Goal: Transaction & Acquisition: Purchase product/service

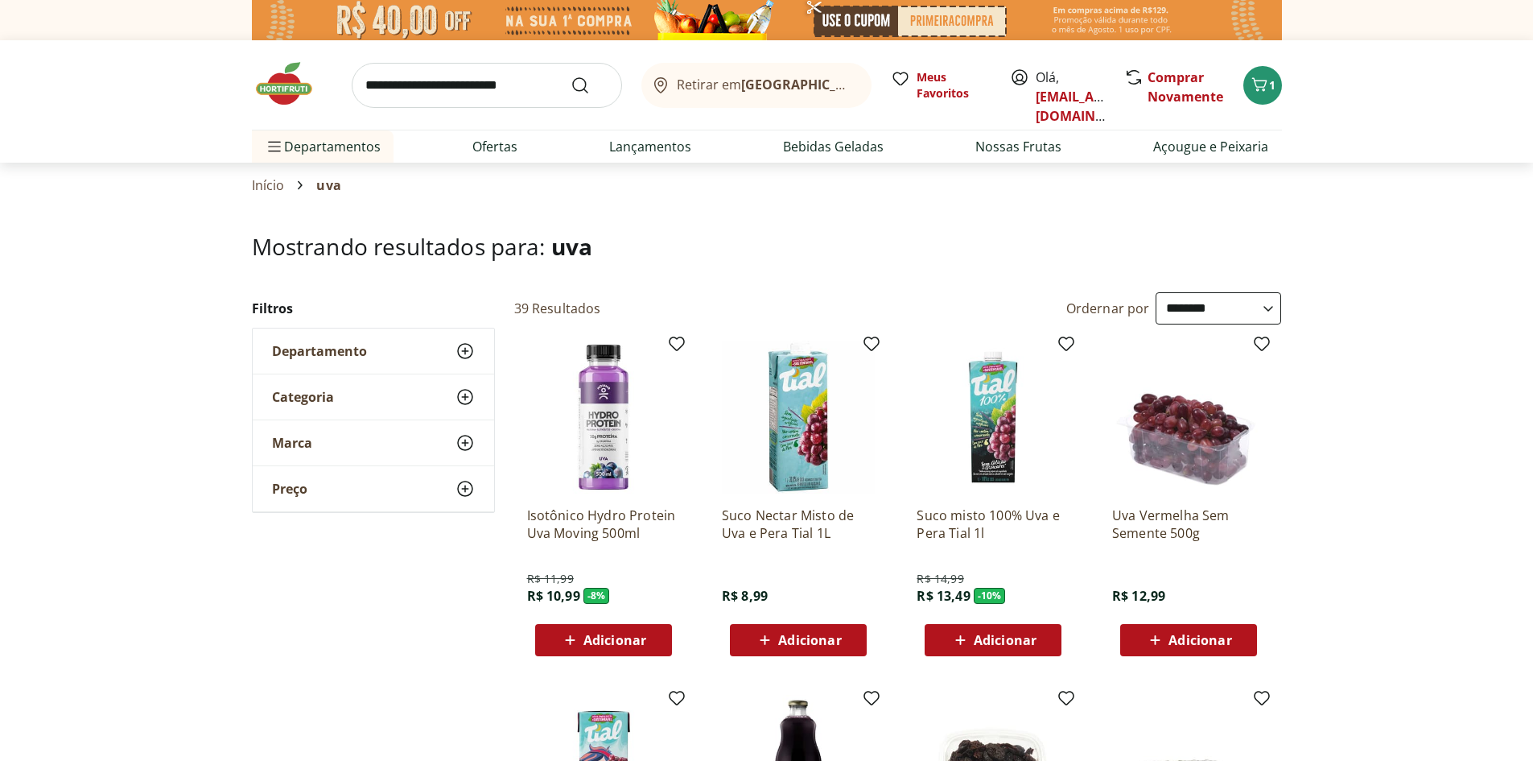
select select "**********"
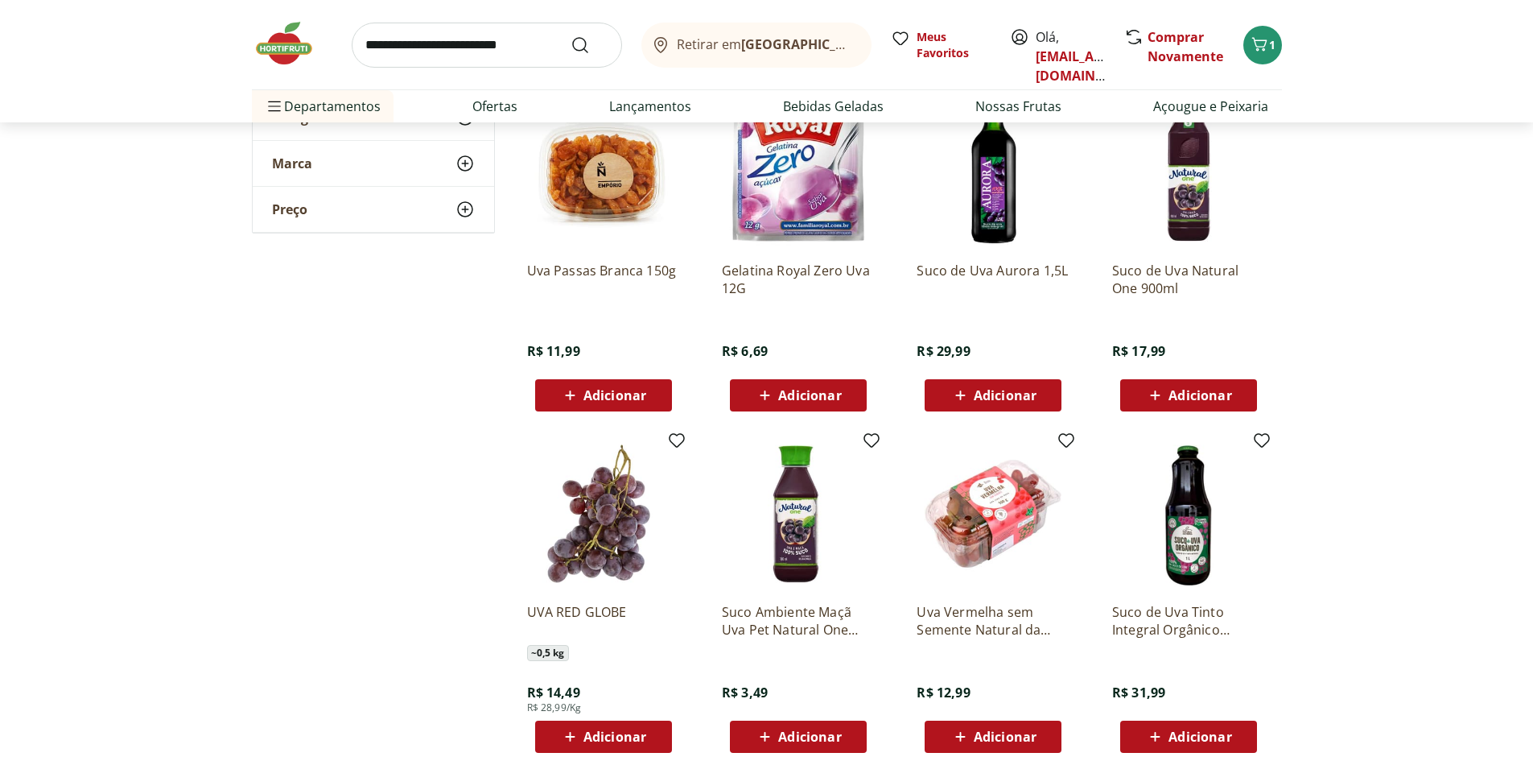
scroll to position [966, 0]
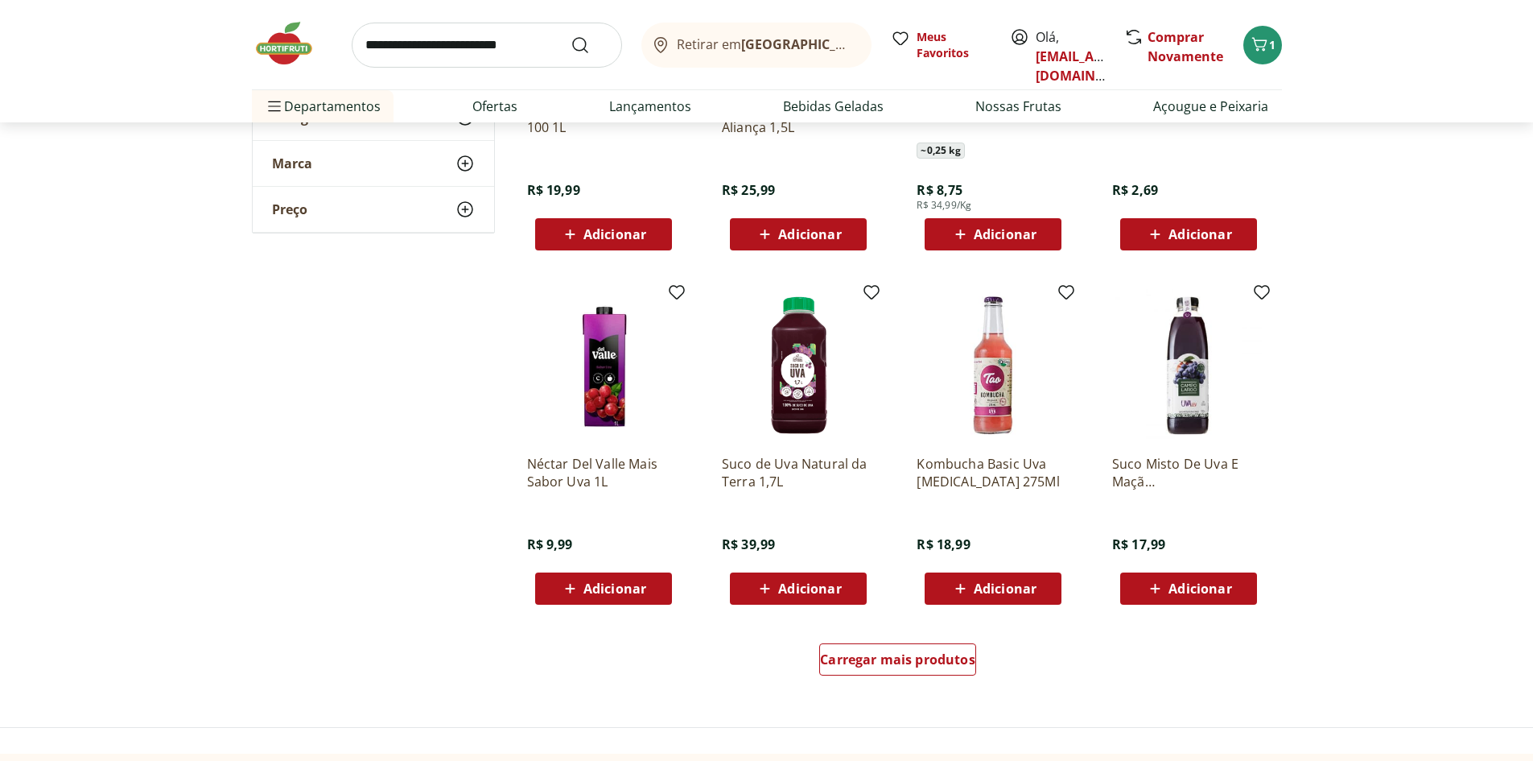
scroll to position [1932, 0]
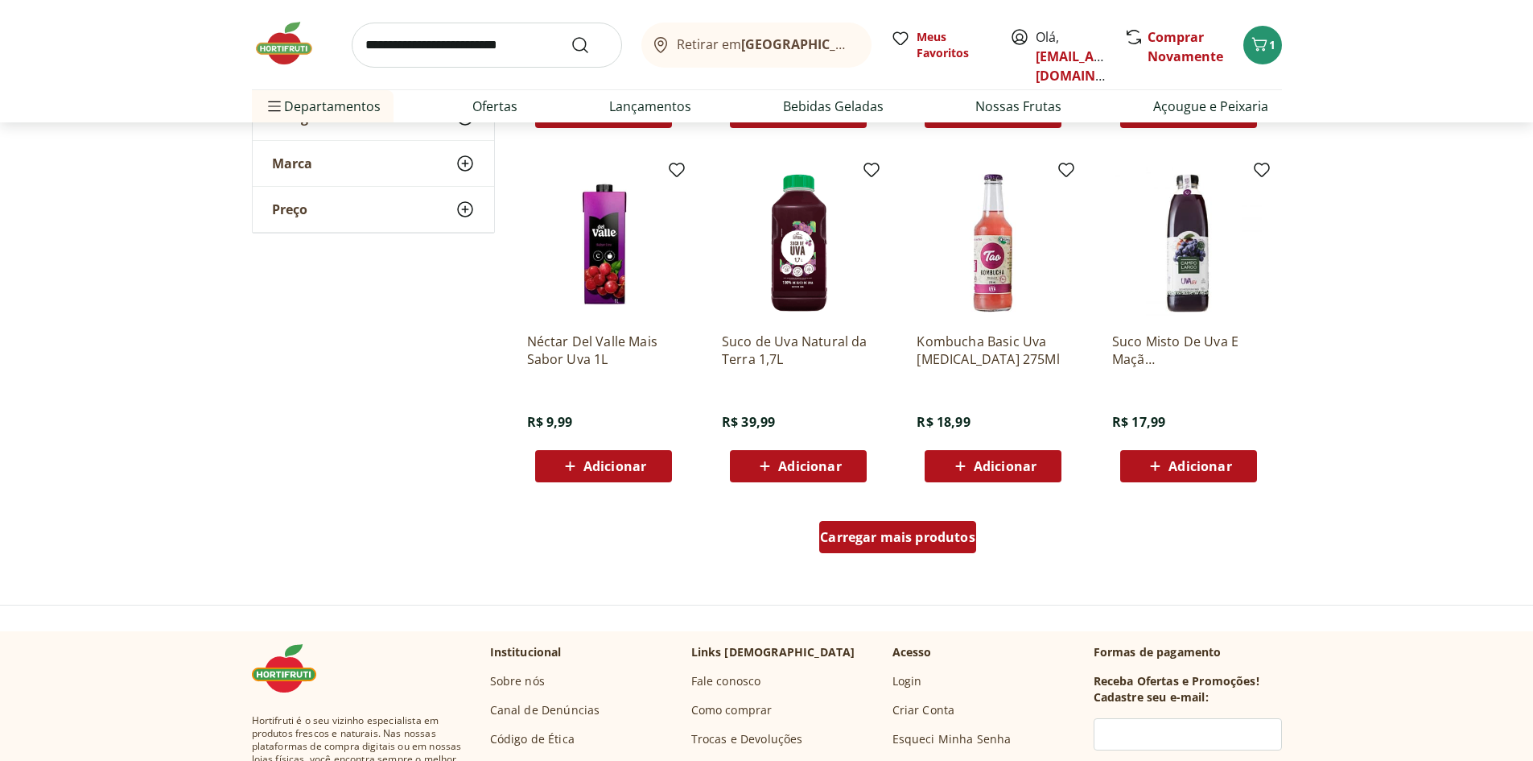
click at [927, 533] on span "Carregar mais produtos" at bounding box center [897, 536] width 155 height 13
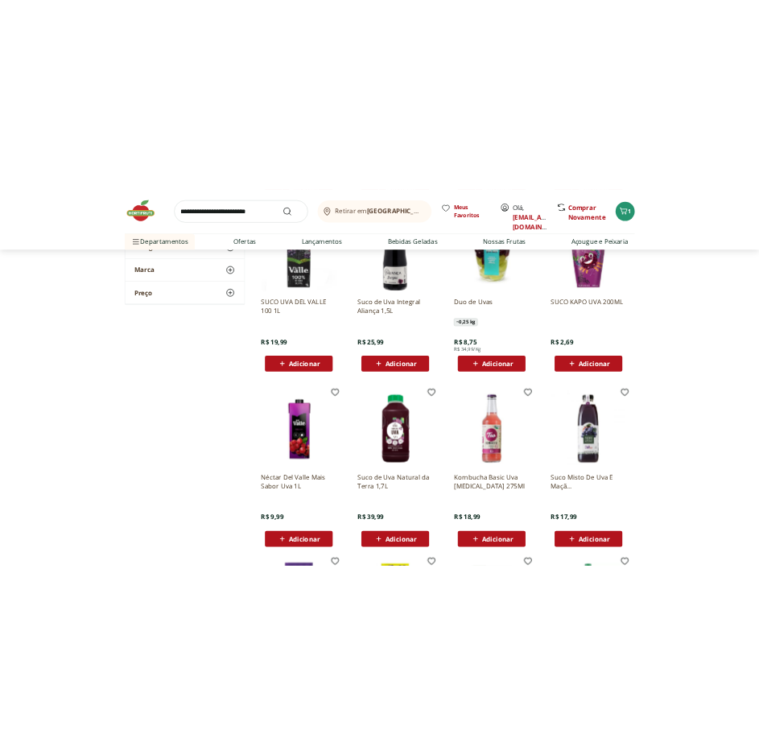
scroll to position [1690, 0]
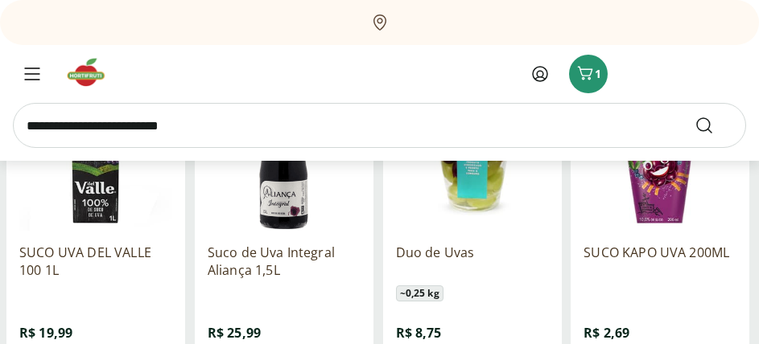
click at [292, 343] on div "Suco de Uva Integral Aliança 1,5L R$ 25,99 Adicionar" at bounding box center [284, 312] width 153 height 163
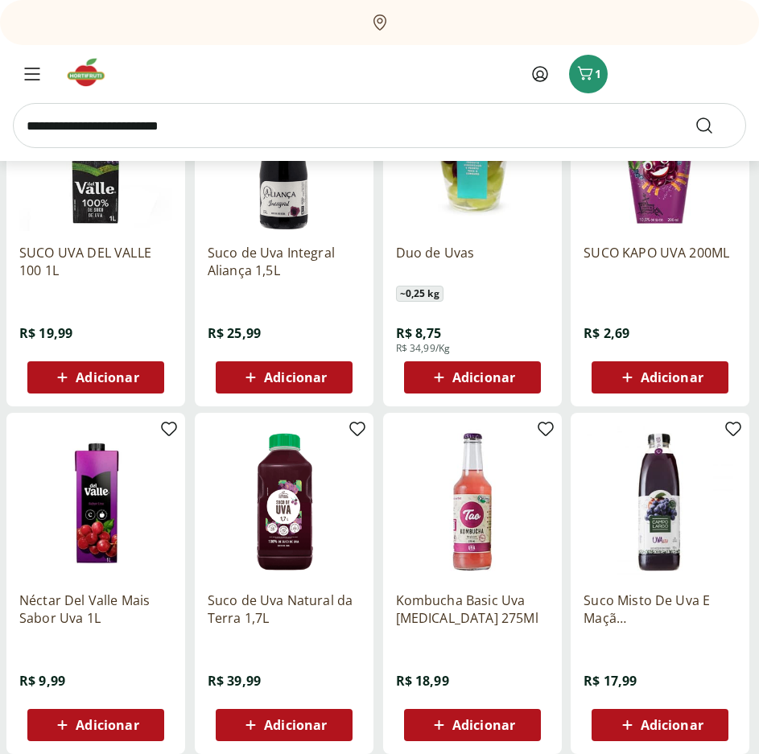
click at [442, 122] on input "search" at bounding box center [379, 125] width 733 height 45
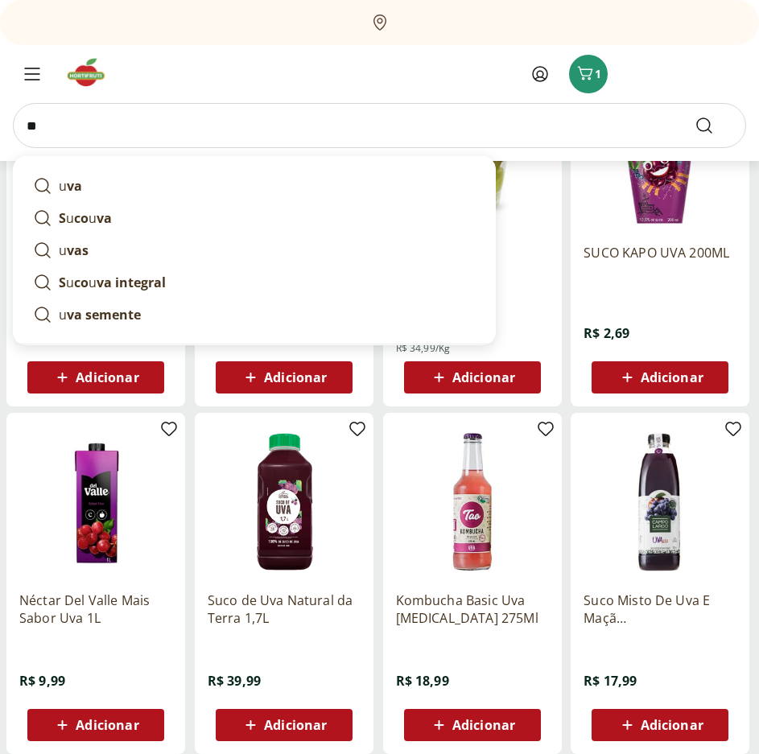
type input "***"
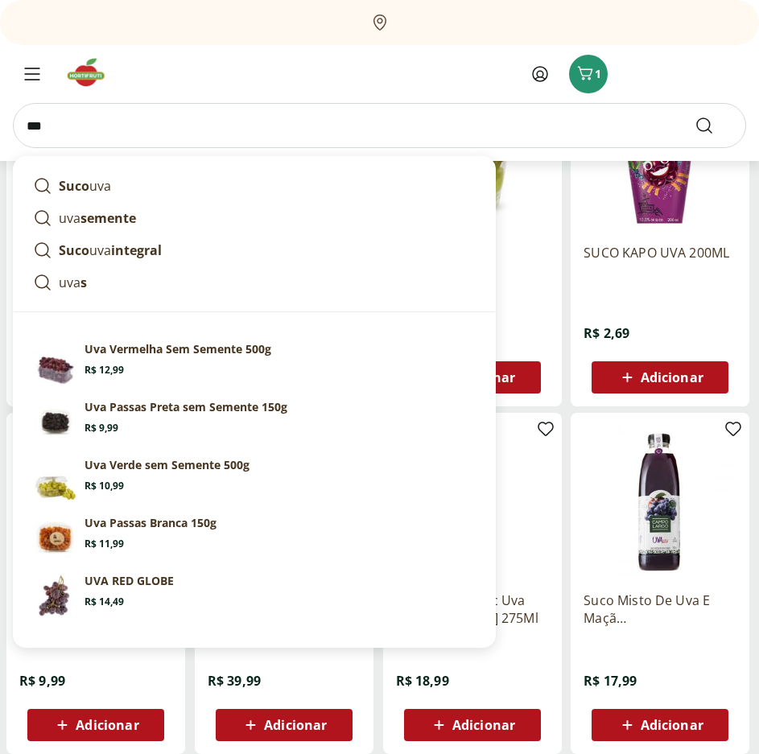
click button "Submit Search" at bounding box center [714, 125] width 39 height 19
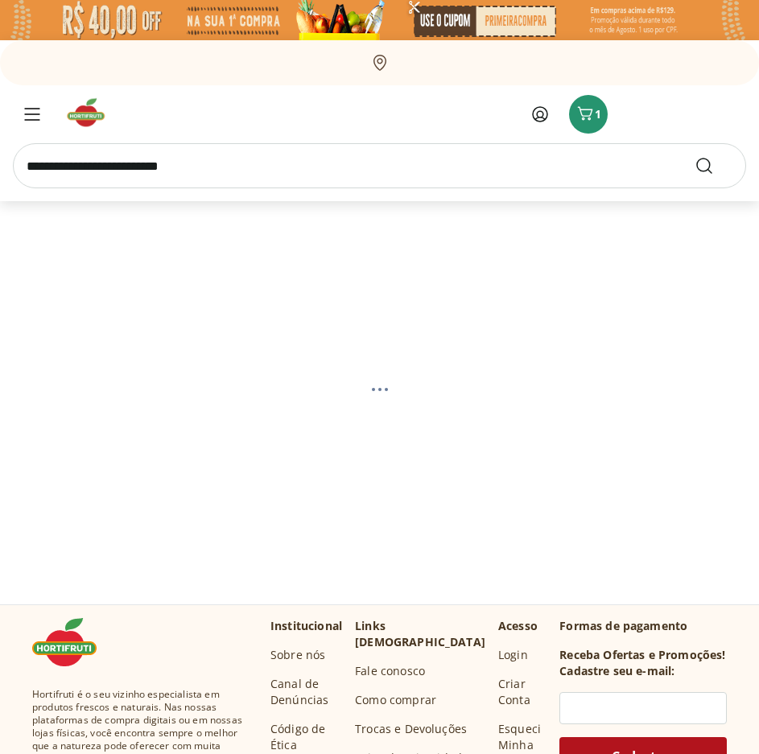
select select "**********"
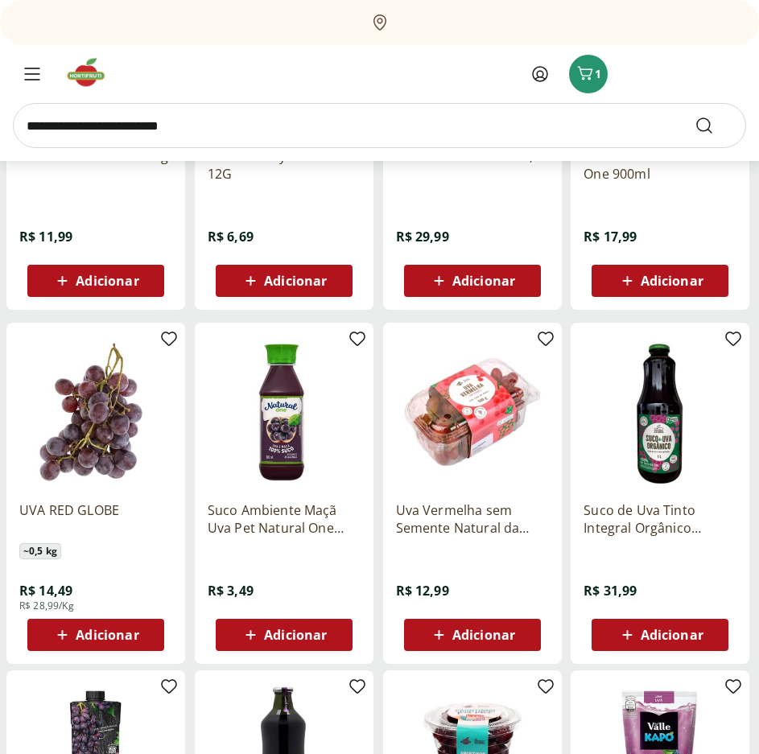
scroll to position [1127, 0]
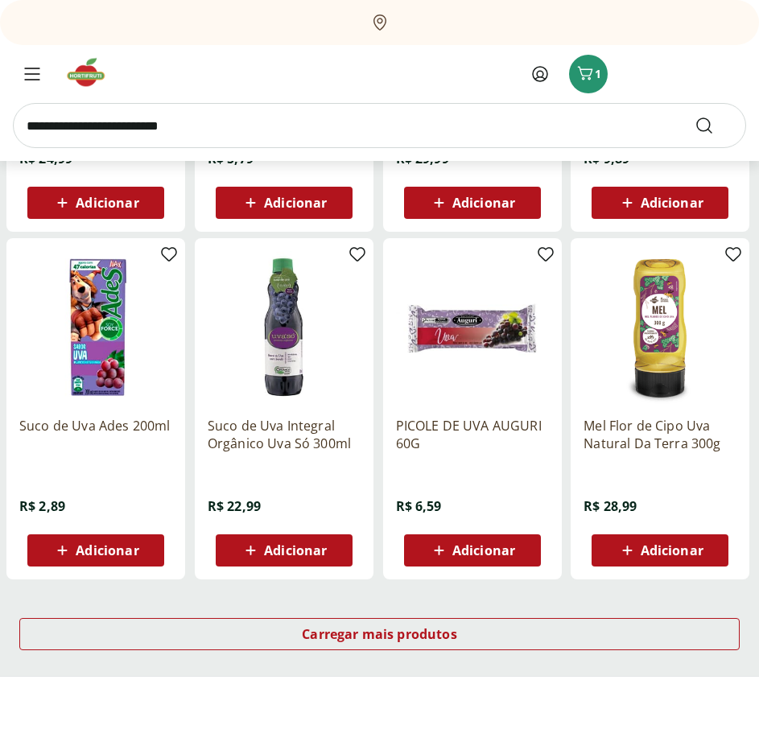
scroll to position [2978, 0]
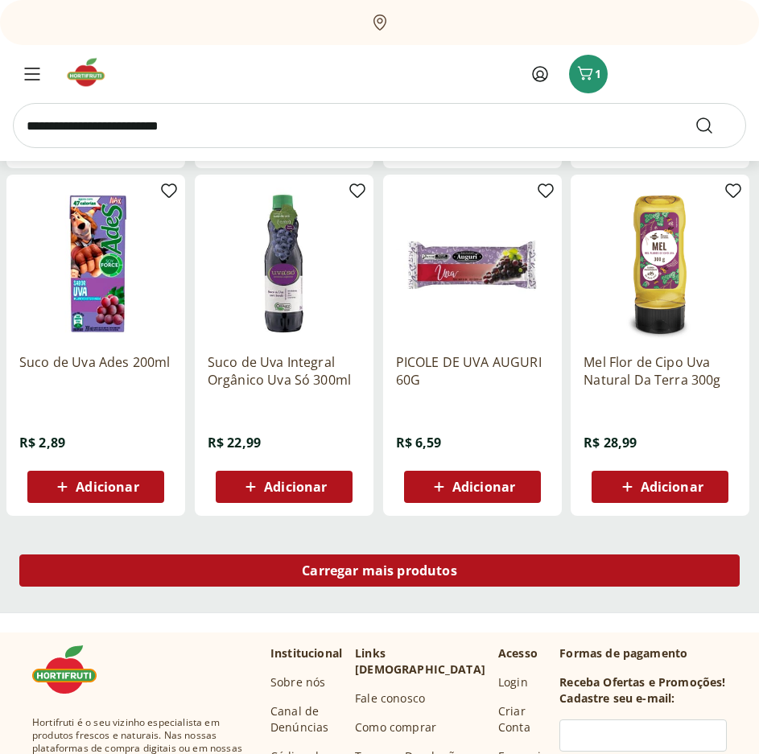
click at [445, 574] on span "Carregar mais produtos" at bounding box center [379, 570] width 155 height 13
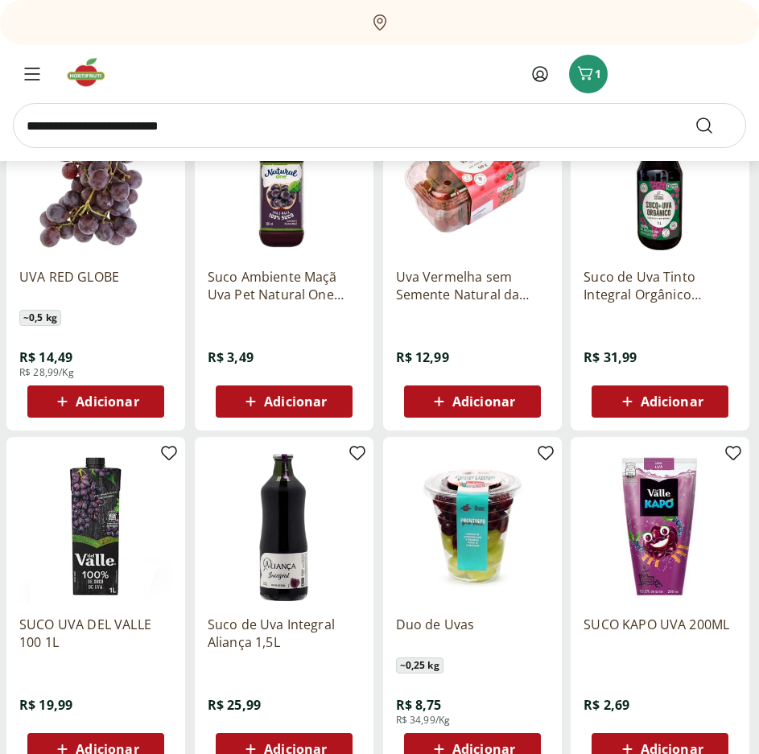
scroll to position [1288, 0]
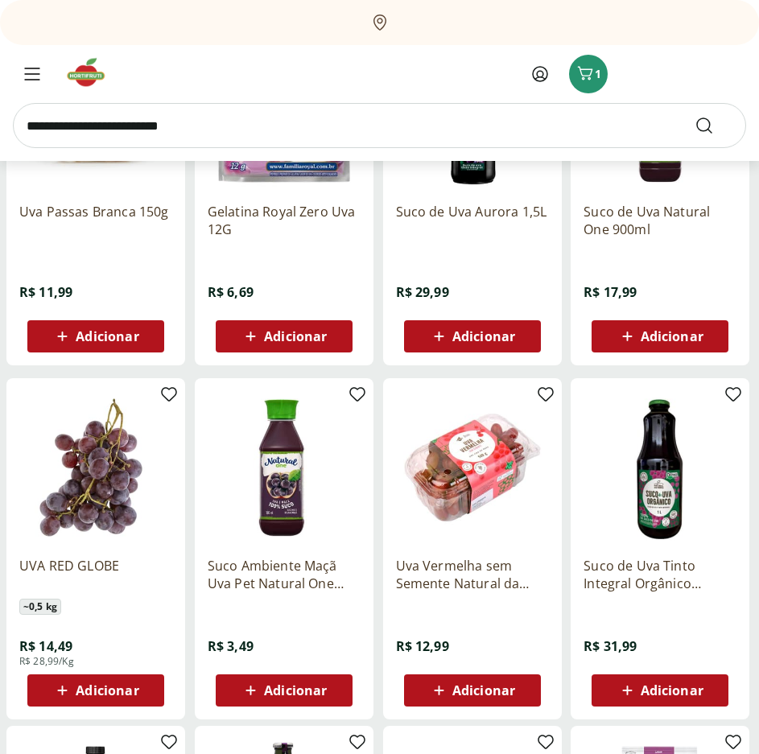
scroll to position [1046, 0]
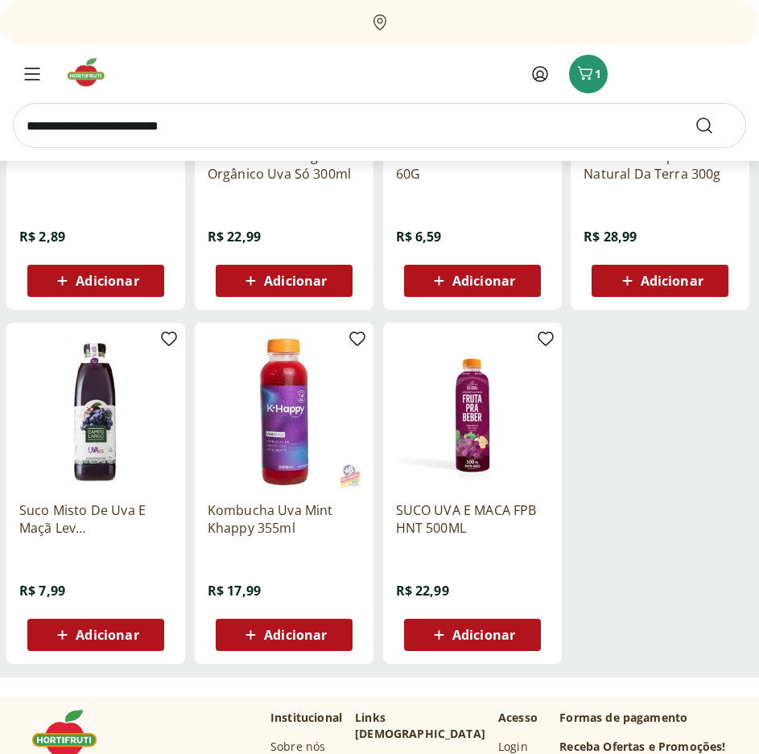
scroll to position [3219, 0]
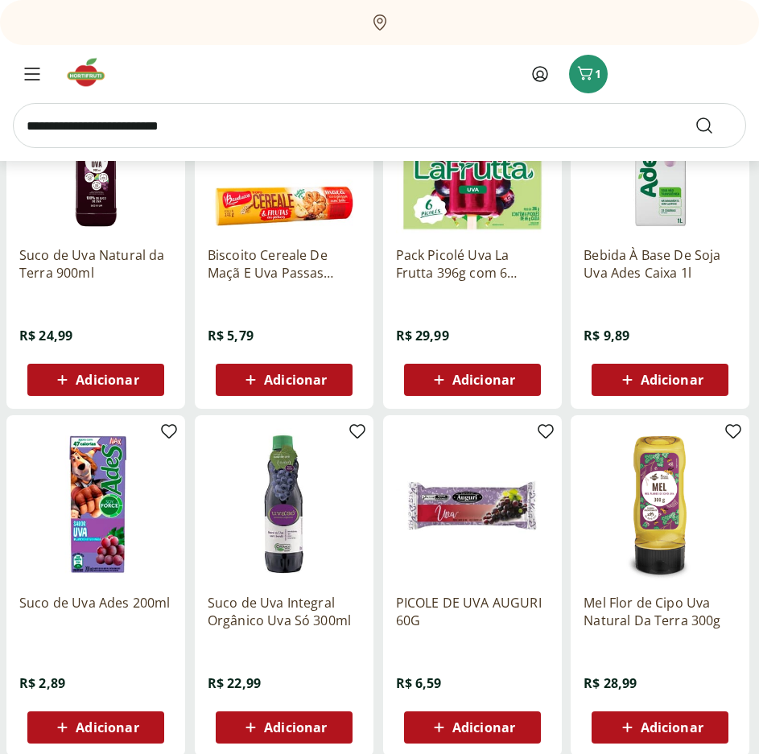
scroll to position [2736, 0]
